Goal: Find specific page/section: Find specific page/section

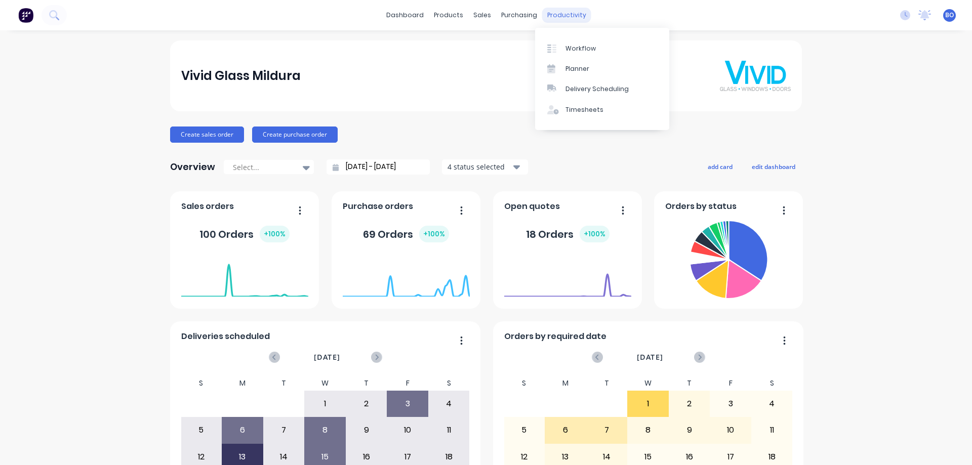
click at [565, 14] on div "productivity" at bounding box center [566, 15] width 49 height 15
click at [578, 46] on div "Workflow" at bounding box center [581, 48] width 30 height 9
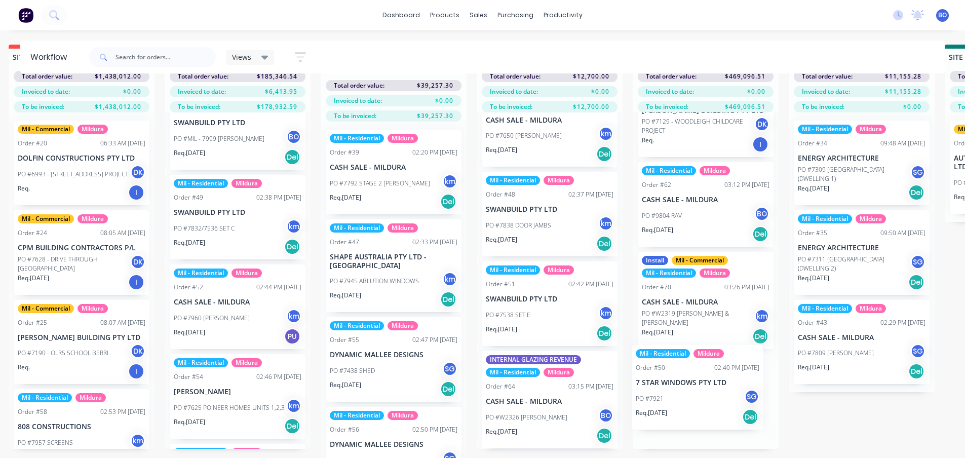
scroll to position [148, 0]
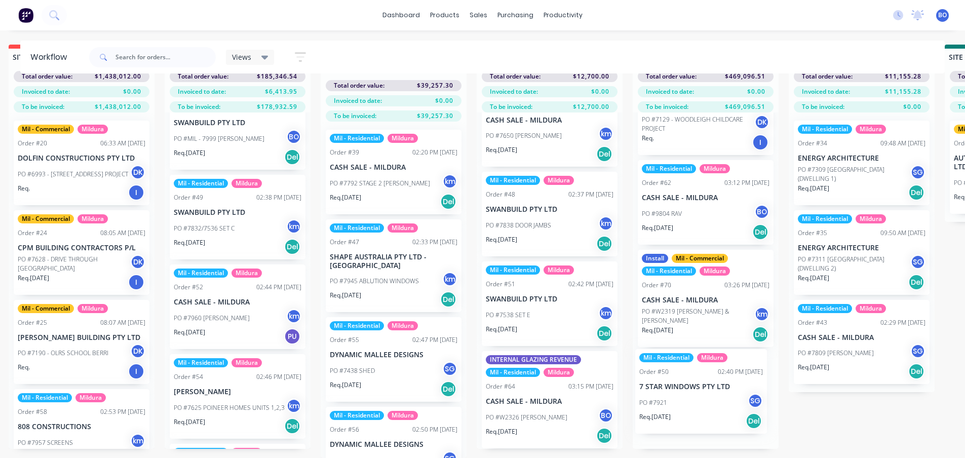
drag, startPoint x: 325, startPoint y: 354, endPoint x: 680, endPoint y: 398, distance: 357.3
click at [680, 398] on div "Submitted 4 Sort By Created date Required date Order number Customer name Most …" at bounding box center [649, 251] width 2277 height 413
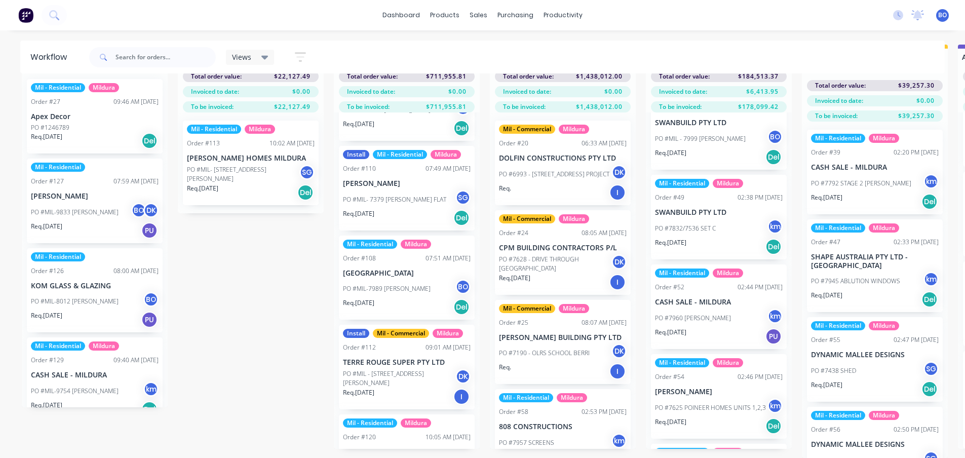
scroll to position [0, 0]
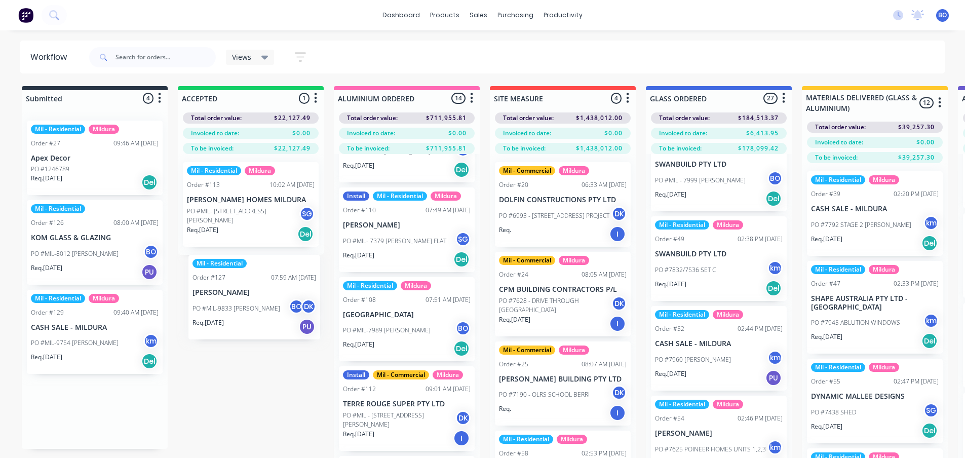
drag, startPoint x: 84, startPoint y: 244, endPoint x: 250, endPoint y: 299, distance: 174.9
drag, startPoint x: 56, startPoint y: 237, endPoint x: 229, endPoint y: 295, distance: 183.2
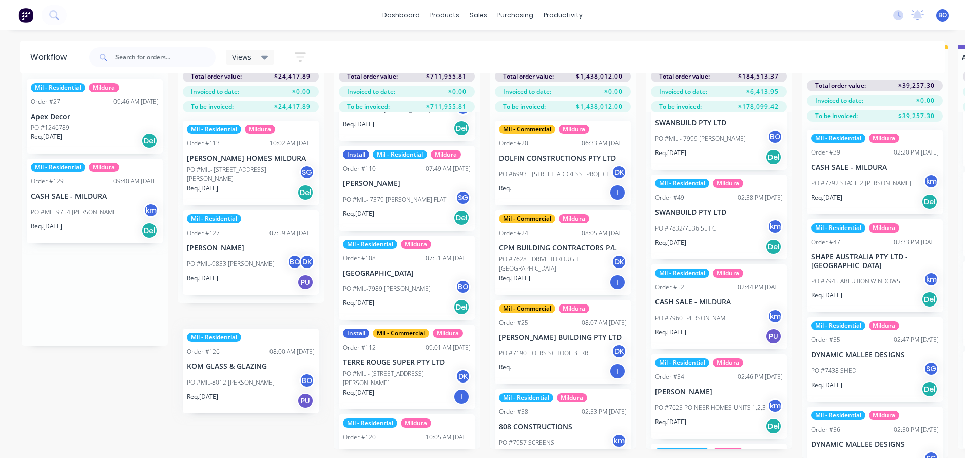
scroll to position [49, 0]
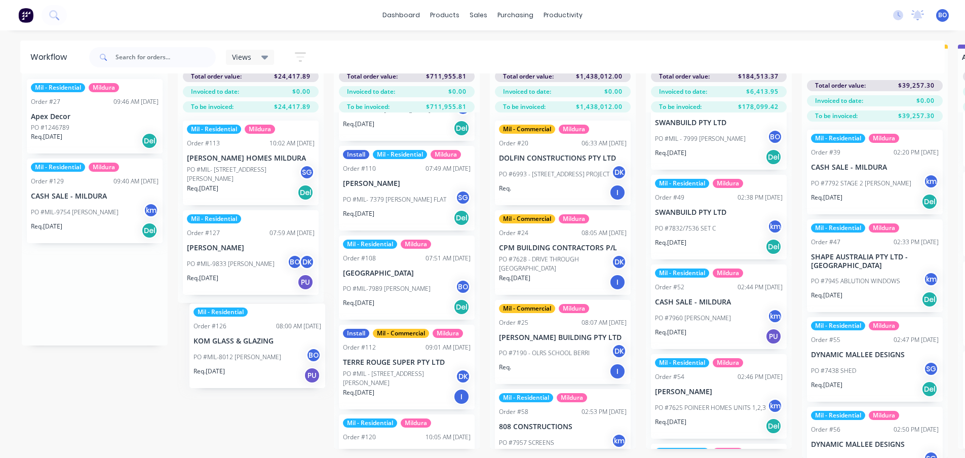
drag, startPoint x: 65, startPoint y: 254, endPoint x: 232, endPoint y: 358, distance: 197.0
drag, startPoint x: 69, startPoint y: 198, endPoint x: 237, endPoint y: 345, distance: 223.2
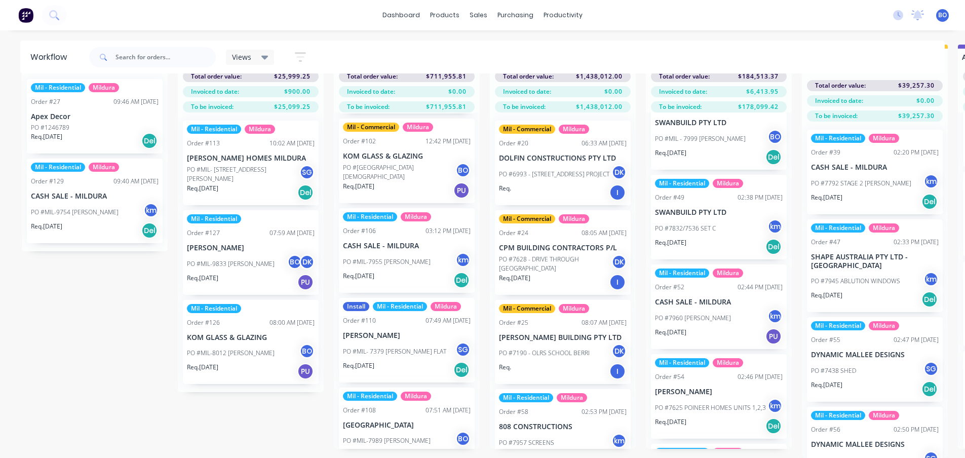
scroll to position [0, 0]
